Goal: Navigation & Orientation: Understand site structure

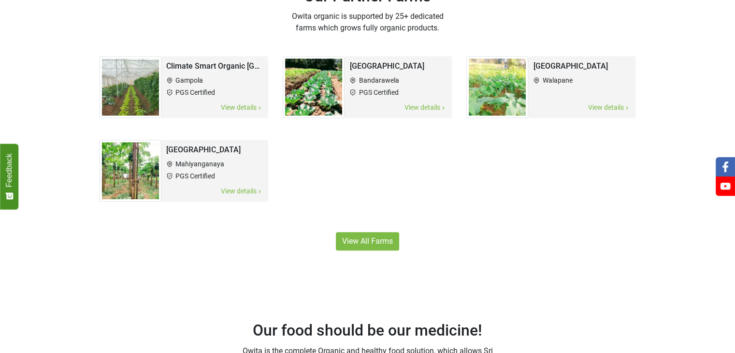
scroll to position [582, 0]
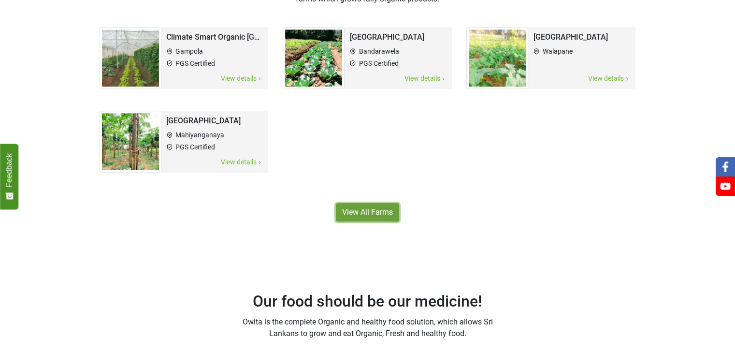
click at [355, 213] on link "View All Farms" at bounding box center [367, 212] width 63 height 18
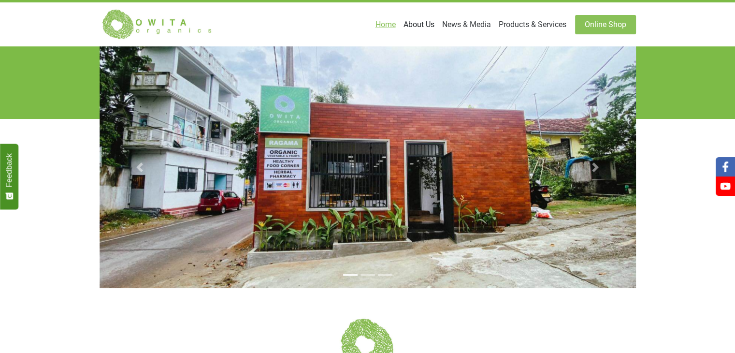
click at [355, 25] on link "About Us" at bounding box center [419, 24] width 39 height 19
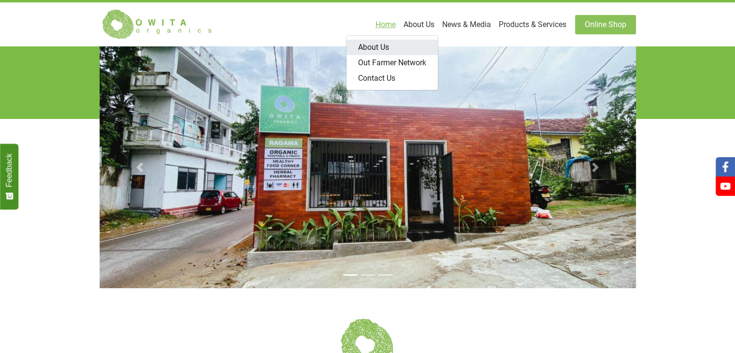
click at [355, 41] on link "About Us" at bounding box center [392, 47] width 91 height 15
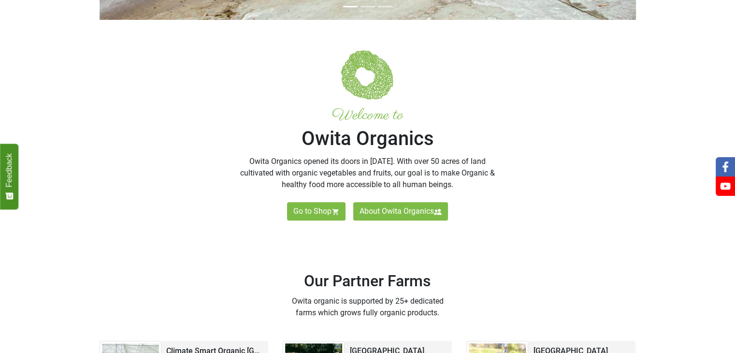
scroll to position [271, 0]
